Goal: Find specific page/section: Find specific page/section

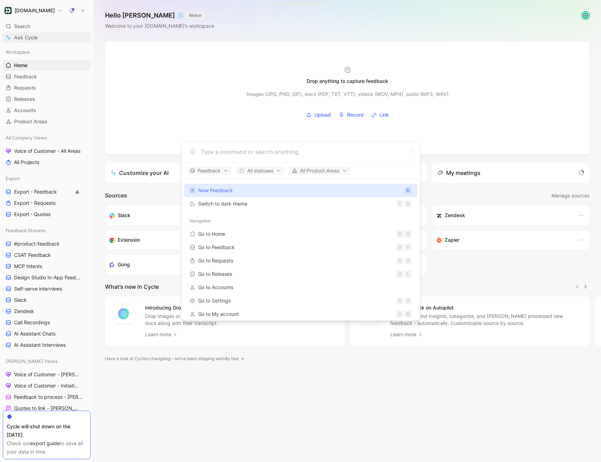
type input "c"
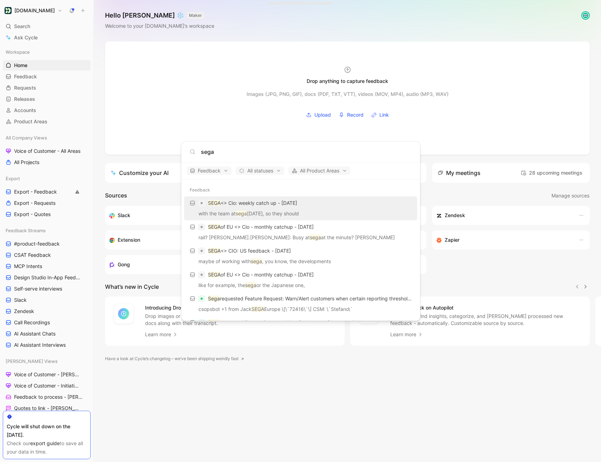
type input "sega"
click at [227, 200] on p "SEGA <> Cio: weekly catch up - [DATE]" at bounding box center [252, 203] width 89 height 8
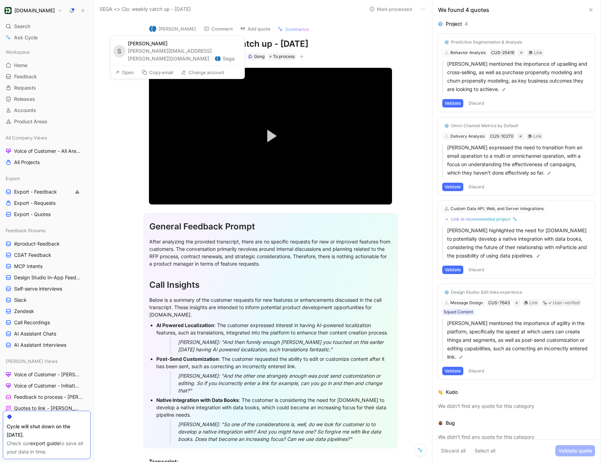
click at [215, 54] on button "Sega" at bounding box center [225, 58] width 20 height 8
